Goal: Browse casually

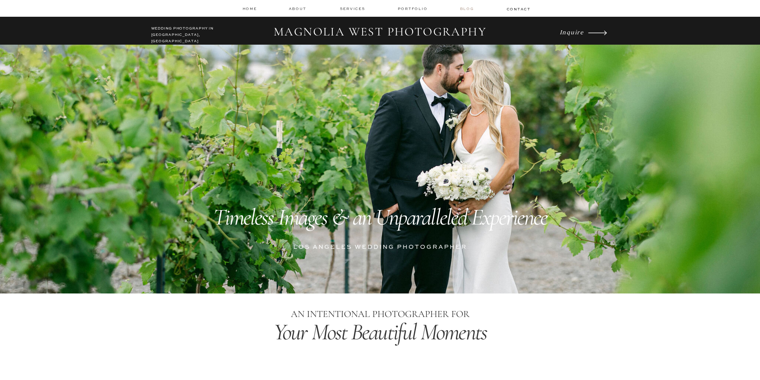
click at [465, 7] on nav "Blog" at bounding box center [468, 9] width 16 height 6
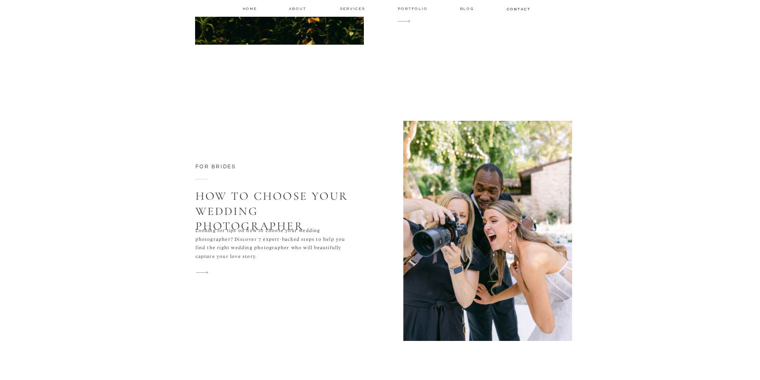
scroll to position [3672, 0]
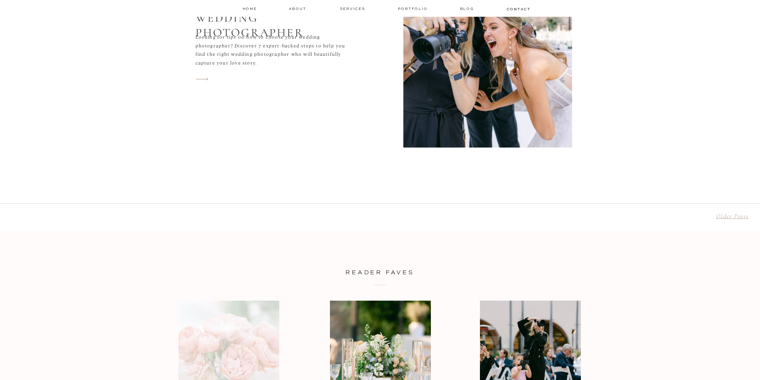
click at [721, 218] on link "Older Posts" at bounding box center [732, 216] width 33 height 8
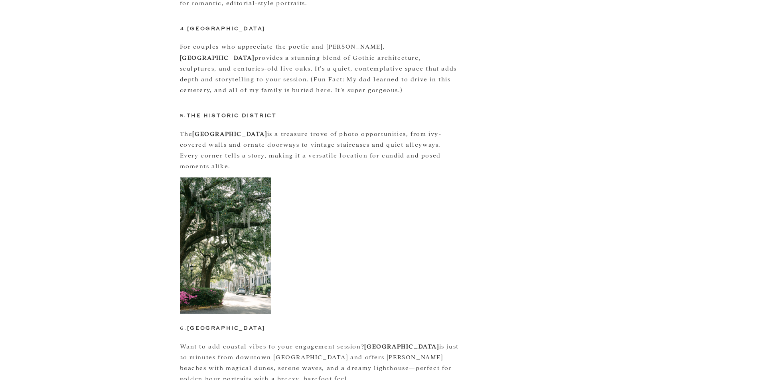
scroll to position [798, 0]
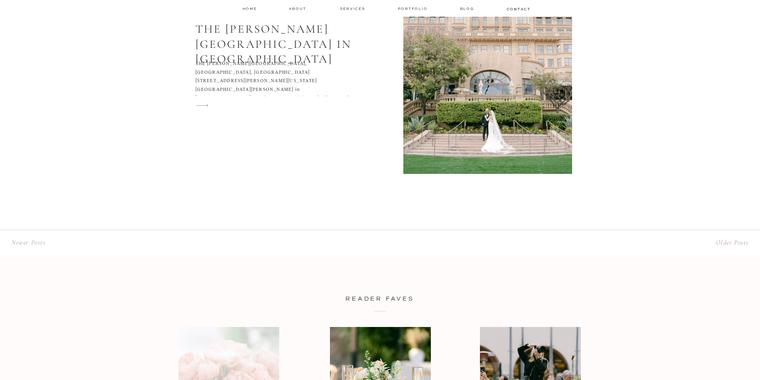
scroll to position [3552, 0]
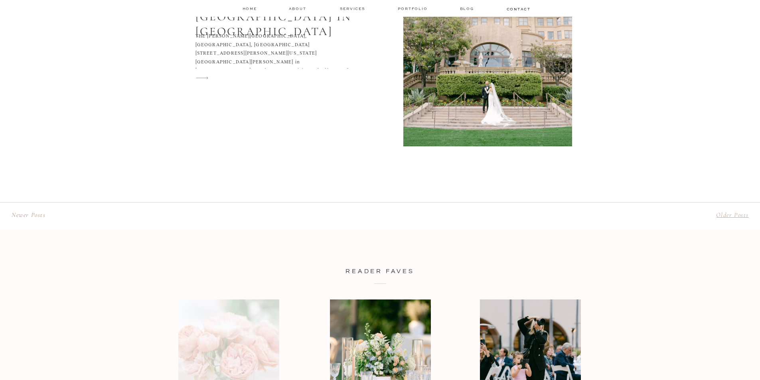
click at [722, 217] on link "Older Posts" at bounding box center [732, 215] width 33 height 8
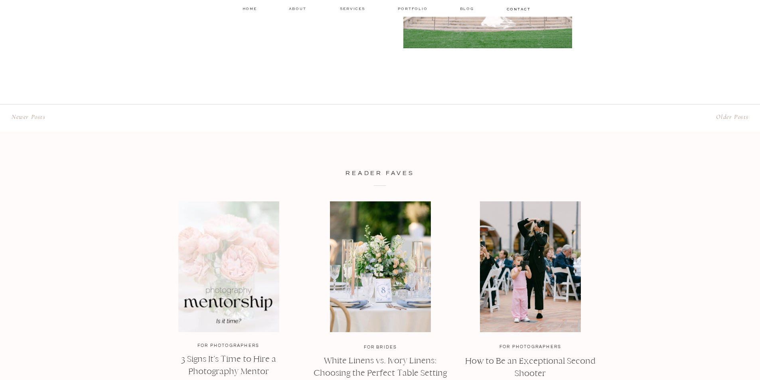
scroll to position [3752, 0]
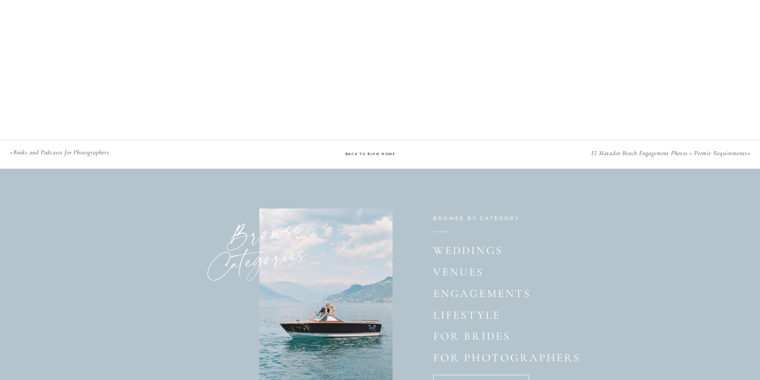
scroll to position [1157, 0]
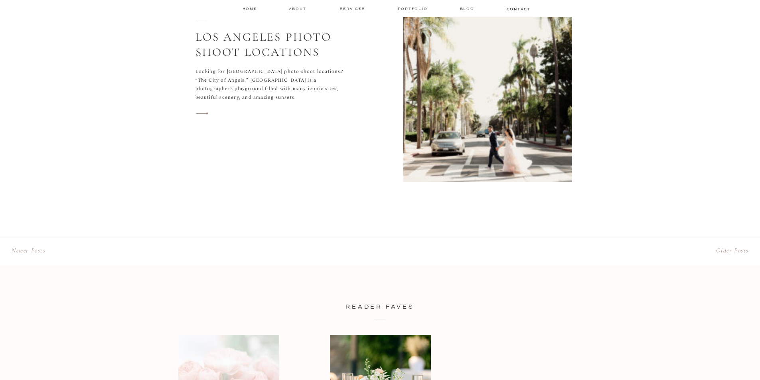
scroll to position [3552, 0]
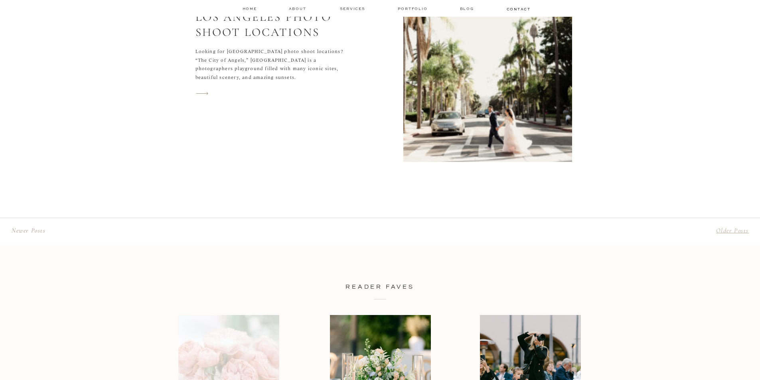
click at [727, 229] on link "Older Posts" at bounding box center [732, 231] width 33 height 8
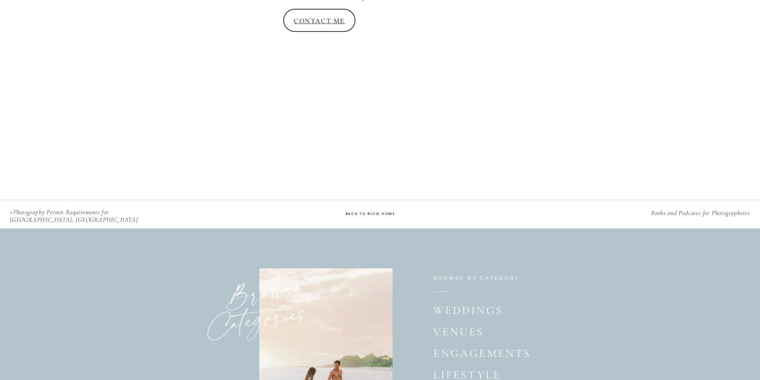
scroll to position [2435, 0]
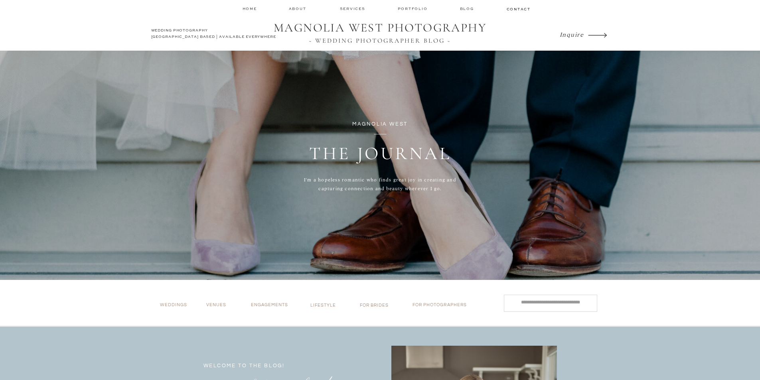
drag, startPoint x: 444, startPoint y: 177, endPoint x: 346, endPoint y: -10, distance: 210.8
click at [413, 9] on nav "Portfolio" at bounding box center [414, 9] width 32 height 6
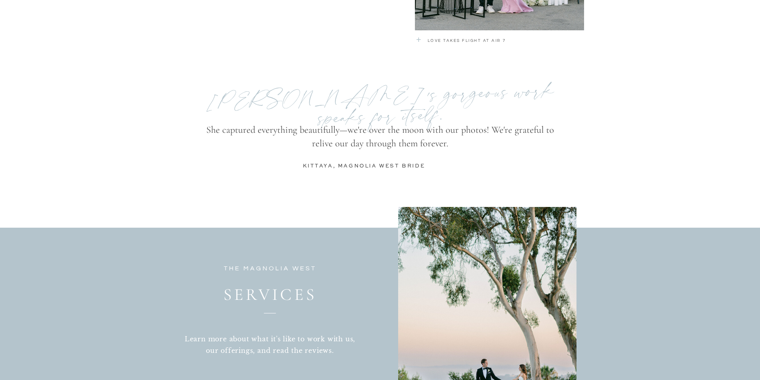
scroll to position [1836, 0]
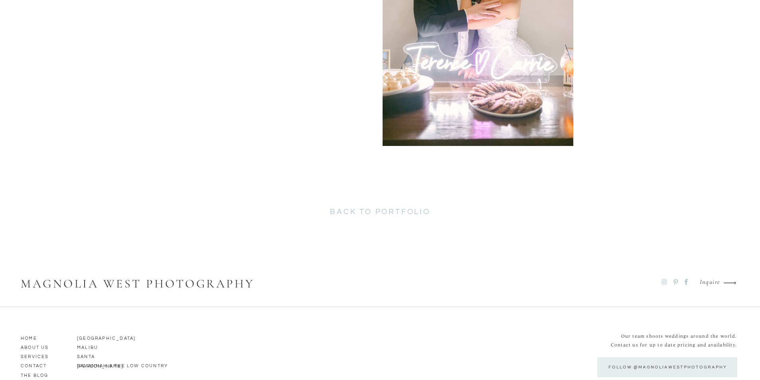
scroll to position [4155, 0]
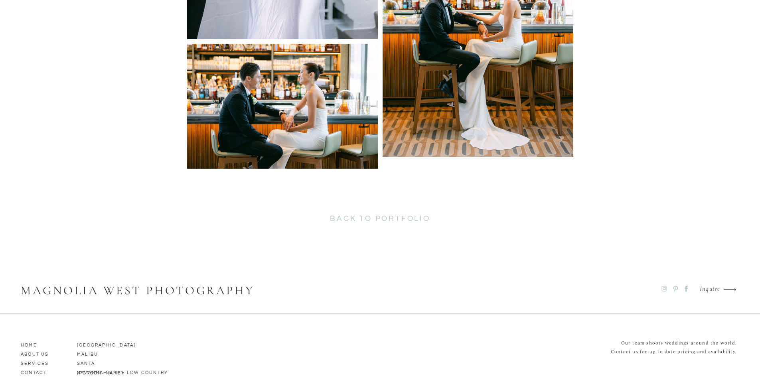
scroll to position [4633, 0]
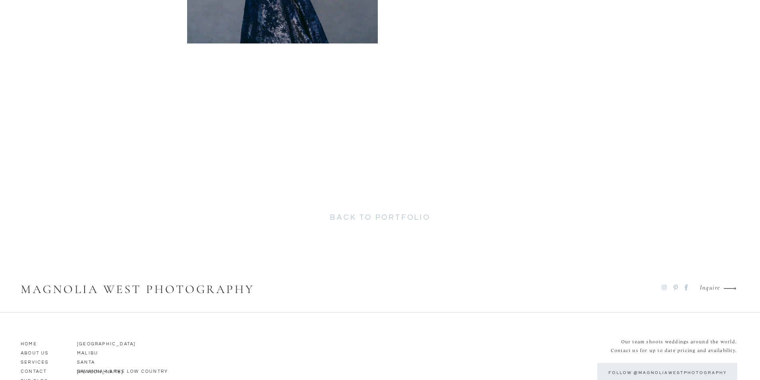
scroll to position [3386, 0]
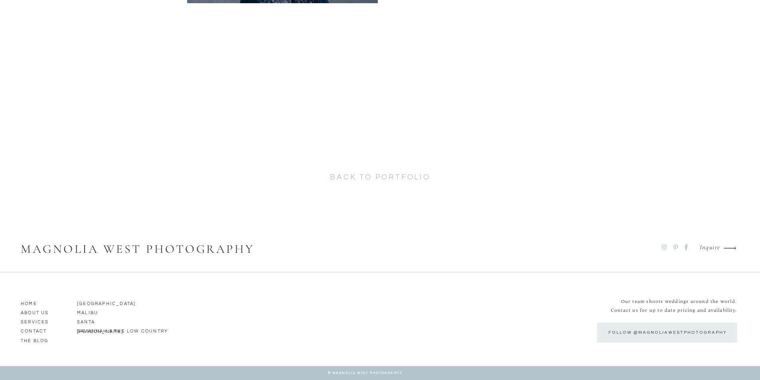
click at [350, 181] on h2 "back to portfolio" at bounding box center [380, 179] width 206 height 13
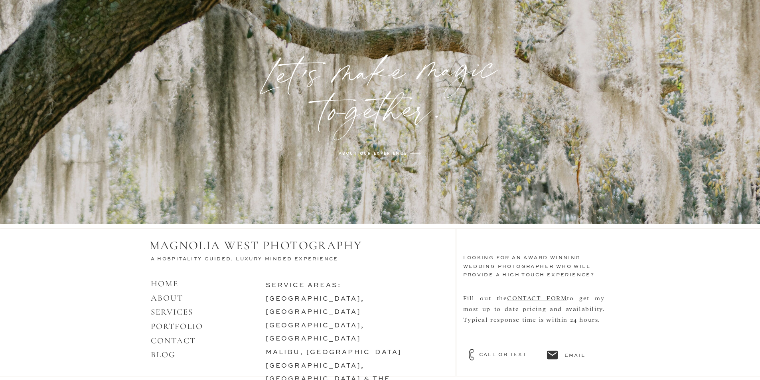
scroll to position [2507, 0]
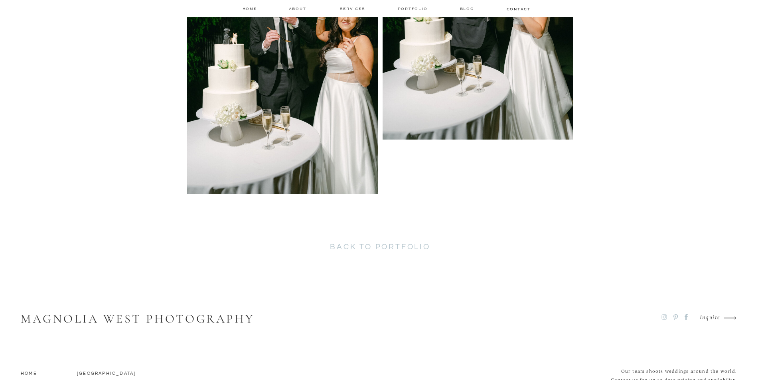
scroll to position [4744, 0]
